Goal: Task Accomplishment & Management: Use online tool/utility

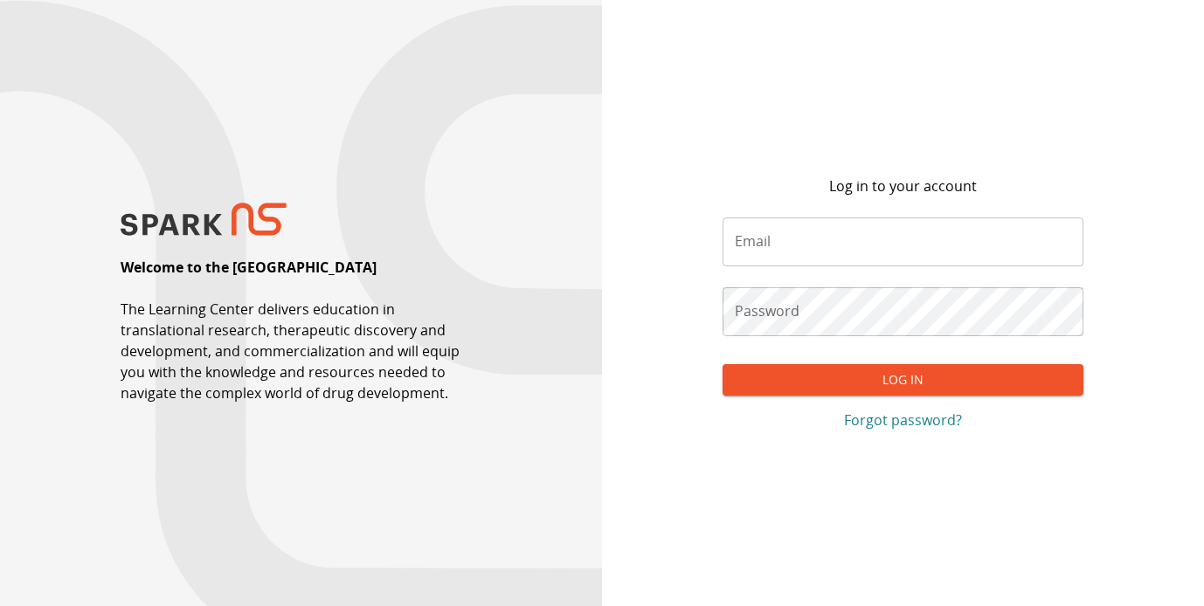
type input "**********"
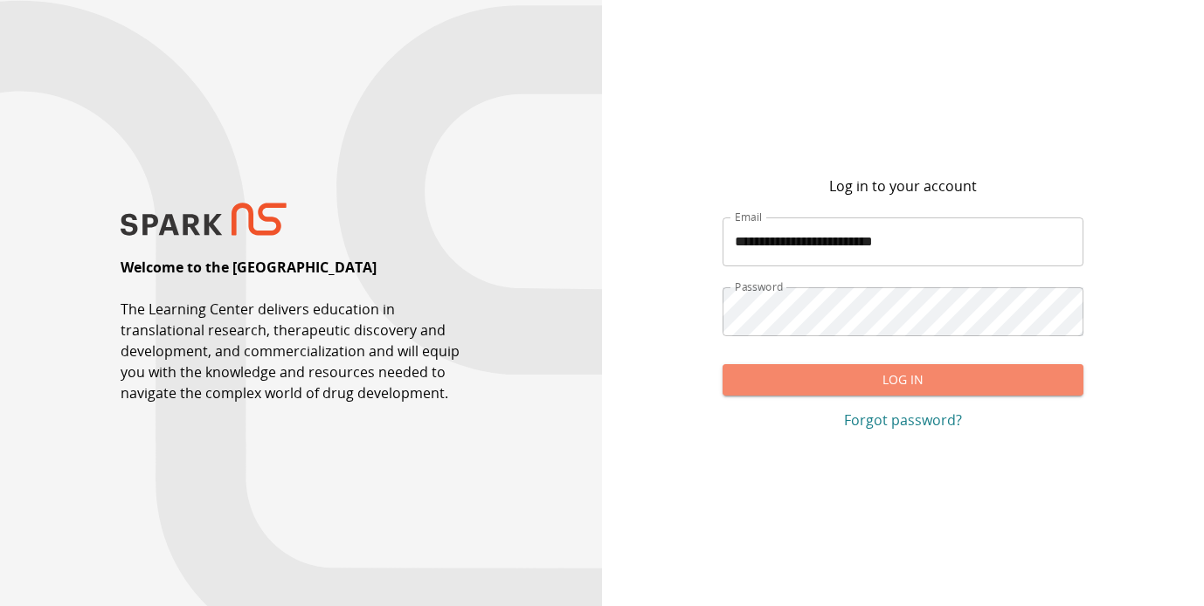
click at [907, 389] on button "Log In" at bounding box center [903, 380] width 361 height 32
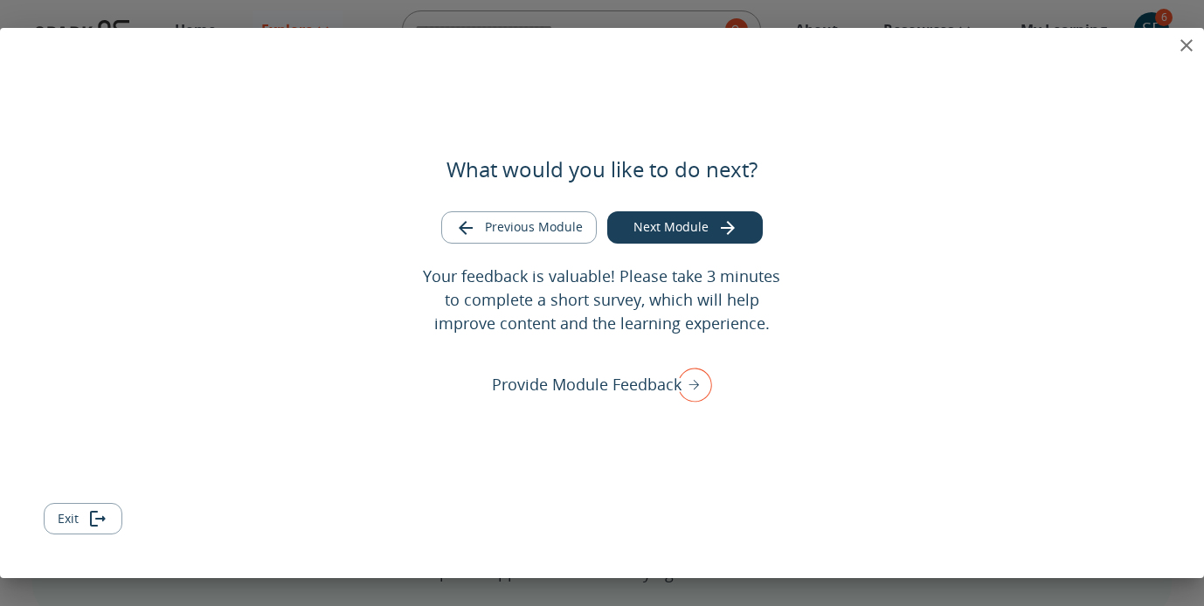
click at [1188, 45] on icon "close" at bounding box center [1186, 45] width 21 height 21
